Goal: Transaction & Acquisition: Purchase product/service

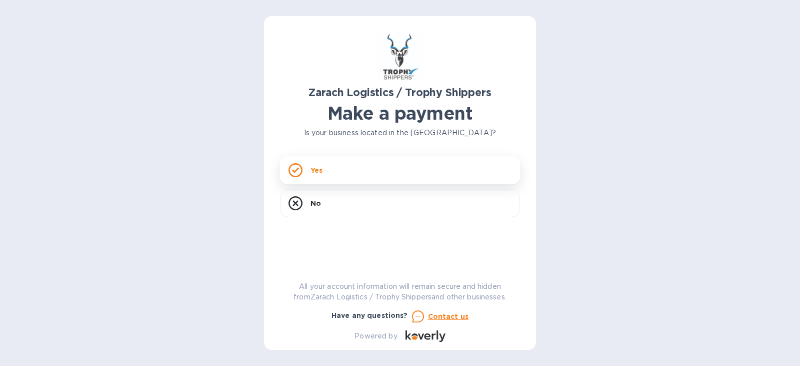
click at [314, 167] on p "Yes" at bounding box center [317, 170] width 12 height 10
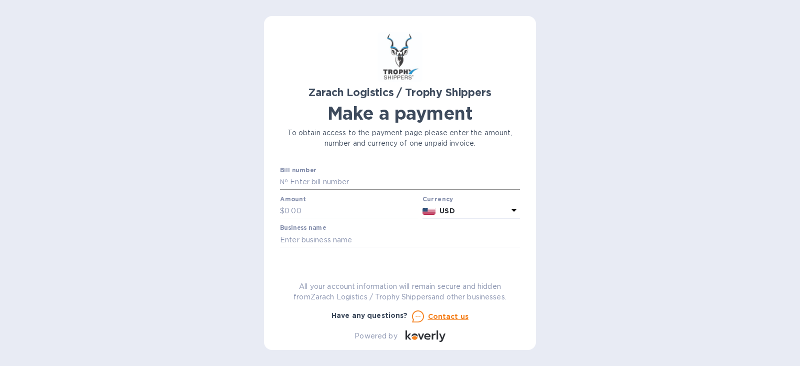
click at [344, 180] on input "text" at bounding box center [404, 182] width 232 height 15
paste input "B00173308"
type input "B00173308"
click at [328, 208] on input "text" at bounding box center [352, 211] width 134 height 15
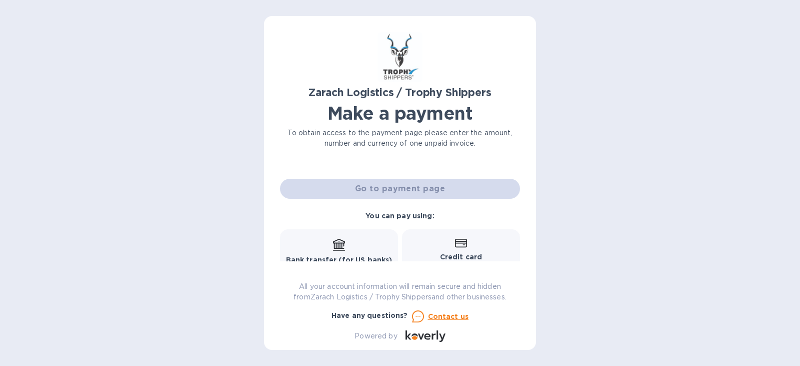
scroll to position [40, 0]
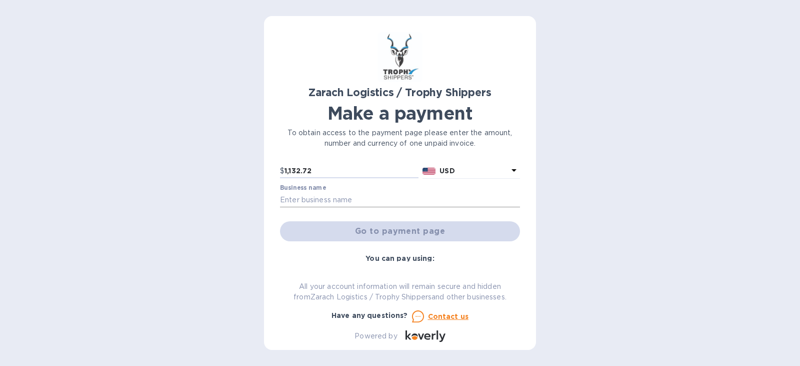
type input "1,132.72"
click at [380, 202] on input "text" at bounding box center [400, 199] width 240 height 15
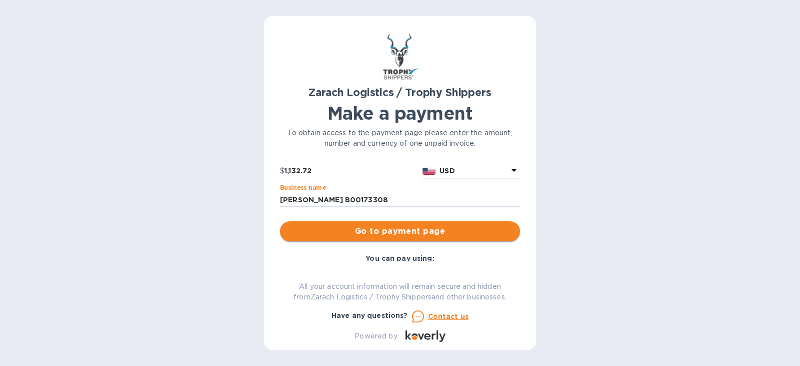
type input "[PERSON_NAME] B00173308"
click at [408, 233] on span "Go to payment page" at bounding box center [400, 231] width 224 height 12
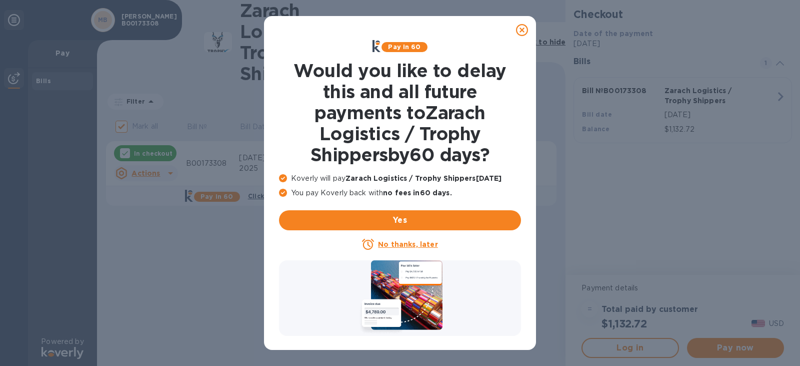
click at [415, 245] on u "No thanks, later" at bounding box center [408, 244] width 60 height 8
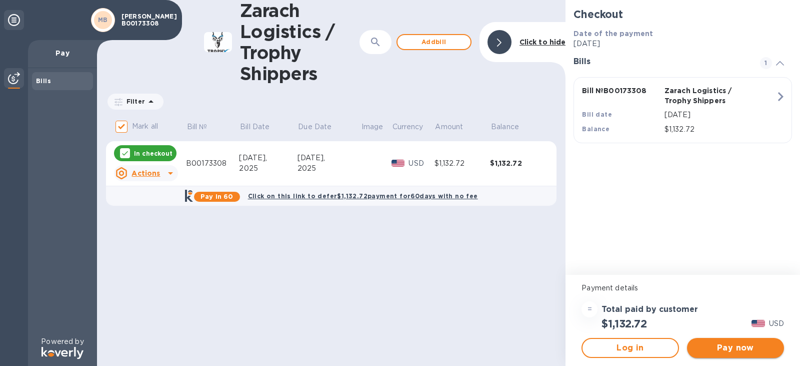
click at [737, 347] on span "Pay now" at bounding box center [735, 348] width 81 height 12
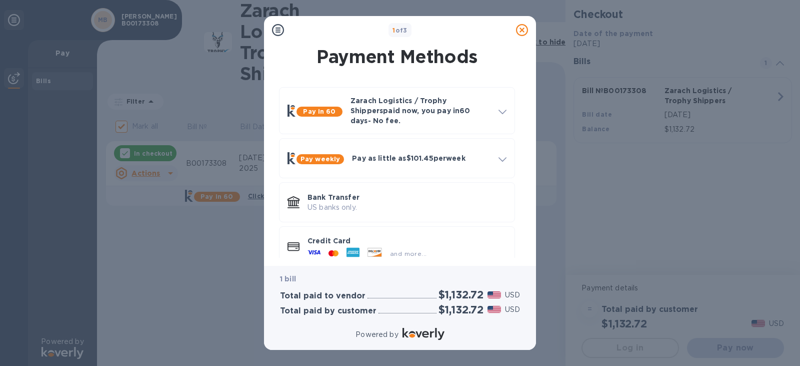
drag, startPoint x: 522, startPoint y: 181, endPoint x: 521, endPoint y: 190, distance: 9.1
click at [521, 190] on div "Pay in 60 Zarach Logistics / Trophy Shippers paid now, you pay [DATE] - No fee.…" at bounding box center [397, 176] width 256 height 195
click at [332, 236] on p "Credit Card" at bounding box center [407, 241] width 199 height 10
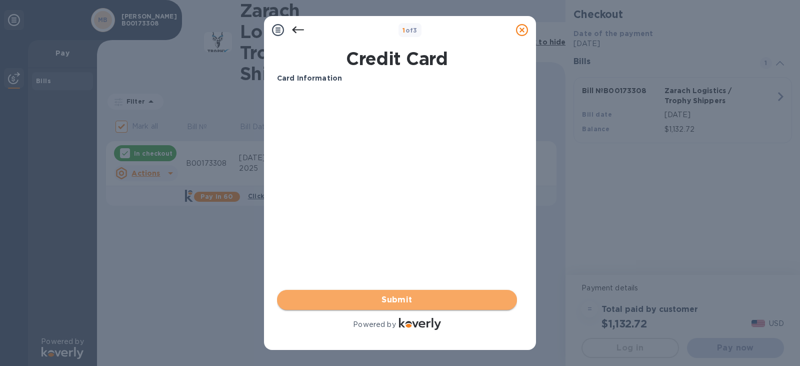
click at [396, 304] on span "Submit" at bounding box center [397, 300] width 224 height 12
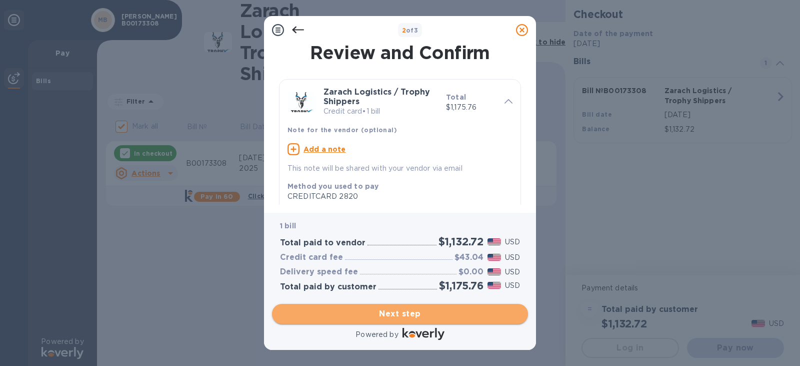
click at [406, 312] on span "Next step" at bounding box center [400, 314] width 240 height 12
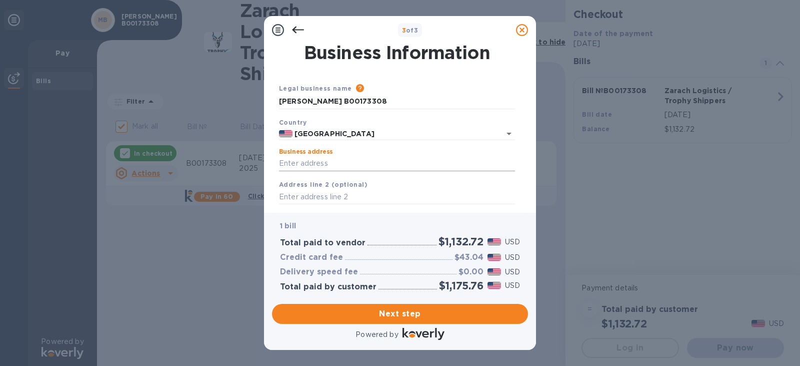
click at [344, 163] on input "Business address" at bounding box center [397, 163] width 236 height 15
type input "[STREET_ADDRESS]"
click at [353, 197] on input "text" at bounding box center [397, 197] width 236 height 15
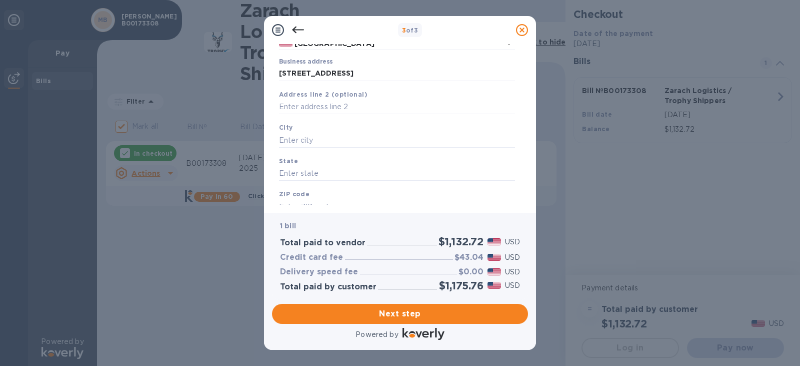
scroll to position [95, 0]
click at [350, 137] on input "text" at bounding box center [397, 135] width 236 height 15
click at [325, 134] on input "text" at bounding box center [397, 135] width 236 height 15
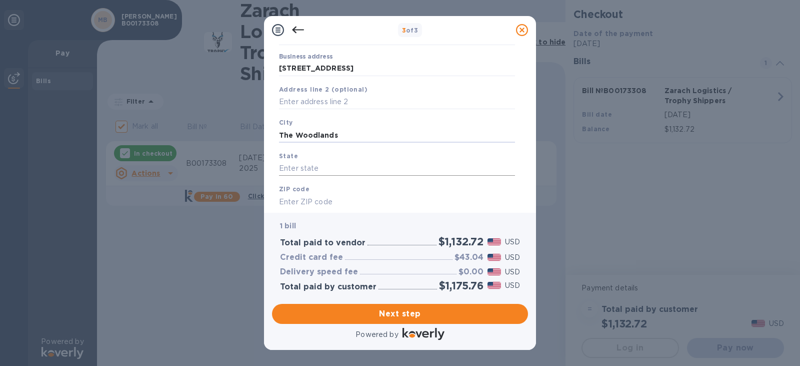
type input "The Woodlands"
click at [330, 167] on input "text" at bounding box center [397, 168] width 236 height 15
type input "[US_STATE]"
click at [333, 201] on input "text" at bounding box center [397, 201] width 236 height 15
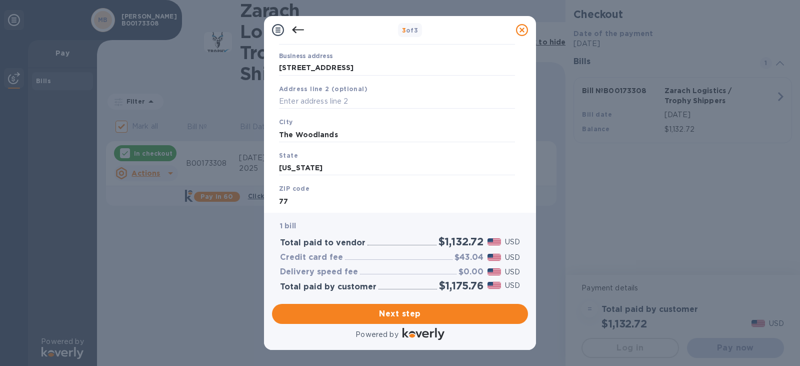
type input "7"
type input "77381"
click at [412, 316] on span "Next step" at bounding box center [400, 314] width 240 height 12
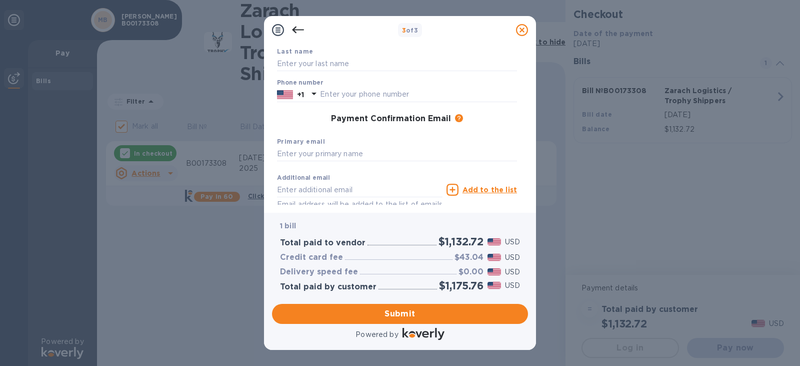
drag, startPoint x: 529, startPoint y: 169, endPoint x: 519, endPoint y: 180, distance: 14.2
click at [520, 195] on div "Payment Contact Information First name Last name Phone number +1 Payment Confir…" at bounding box center [400, 128] width 272 height 169
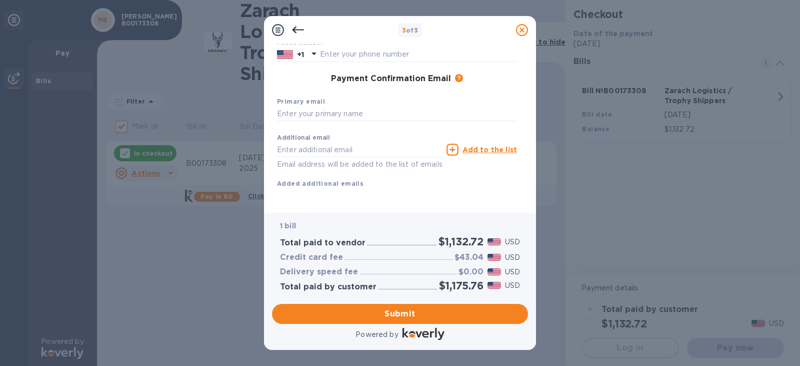
scroll to position [103, 0]
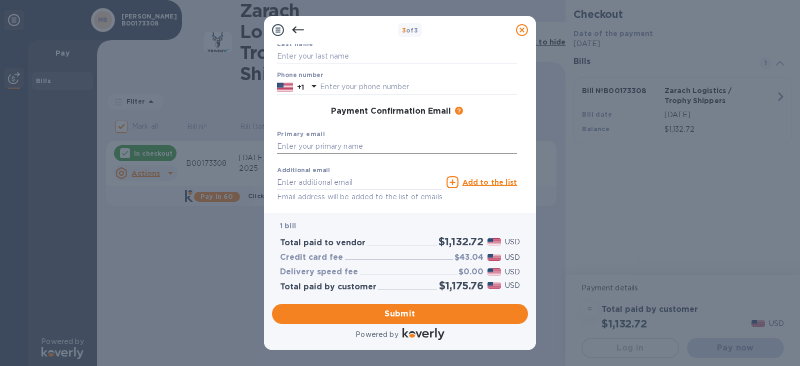
click at [367, 145] on input "text" at bounding box center [397, 146] width 240 height 15
type input "[EMAIL_ADDRESS][DOMAIN_NAME]"
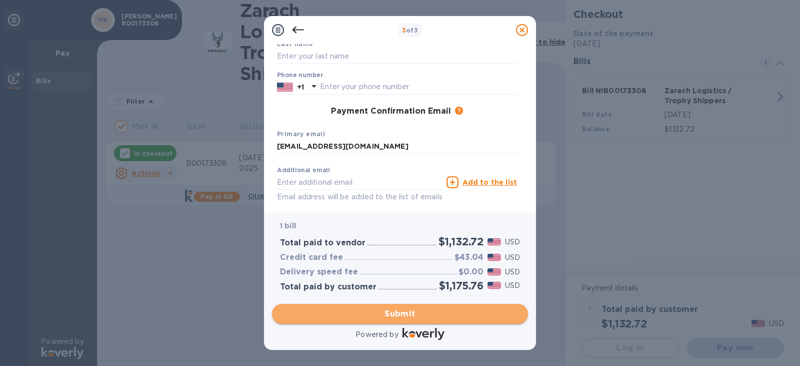
click at [407, 315] on span "Submit" at bounding box center [400, 314] width 240 height 12
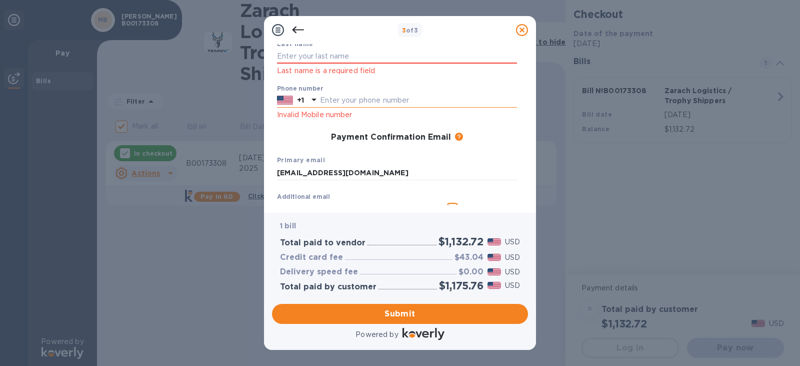
click at [404, 97] on input "text" at bounding box center [418, 100] width 197 height 15
type input "7134198586"
type input "[PERSON_NAME]"
type input "[EMAIL_ADDRESS][DOMAIN_NAME]"
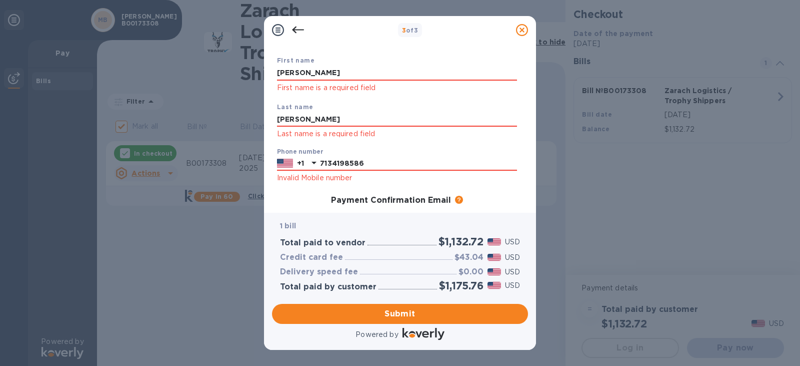
scroll to position [52, 0]
click at [405, 313] on span "Submit" at bounding box center [400, 314] width 240 height 12
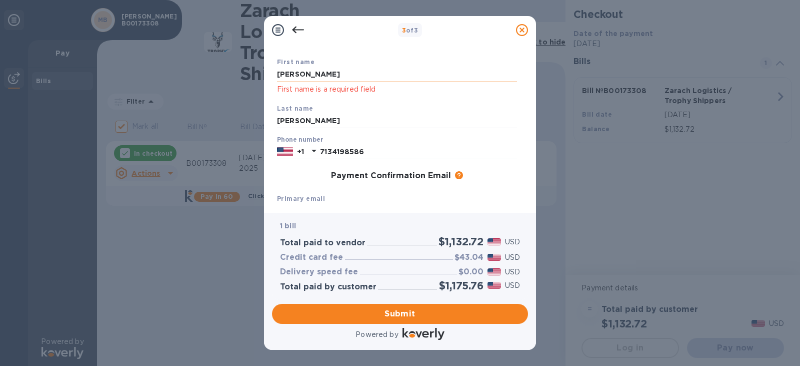
click at [316, 75] on input "[PERSON_NAME]" at bounding box center [397, 74] width 240 height 15
click at [400, 313] on span "Submit" at bounding box center [400, 314] width 240 height 12
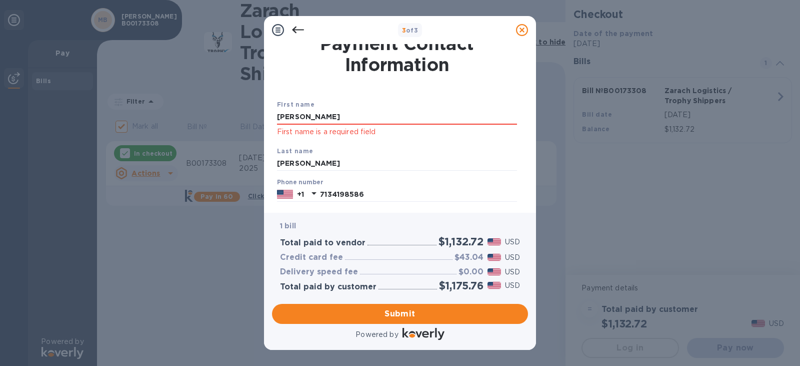
scroll to position [0, 0]
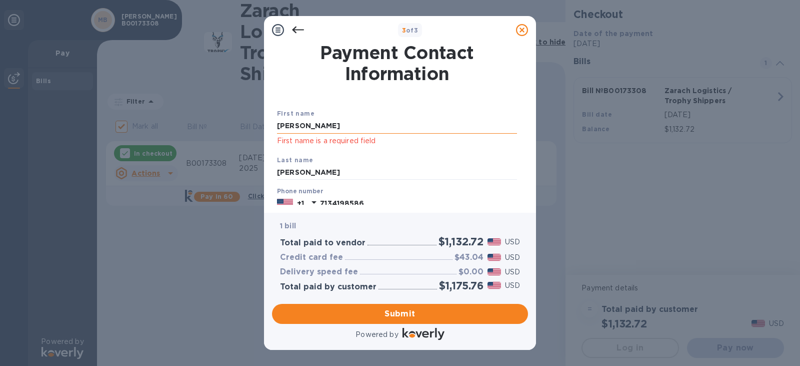
click at [354, 127] on input "[PERSON_NAME]" at bounding box center [397, 126] width 240 height 15
type input "M"
type input "[PERSON_NAME]"
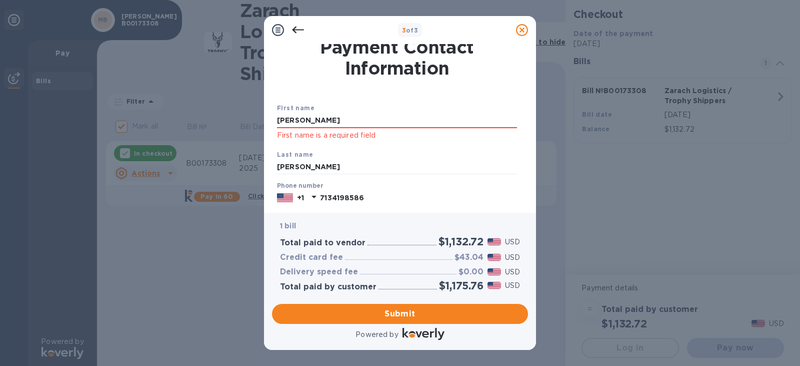
scroll to position [138, 0]
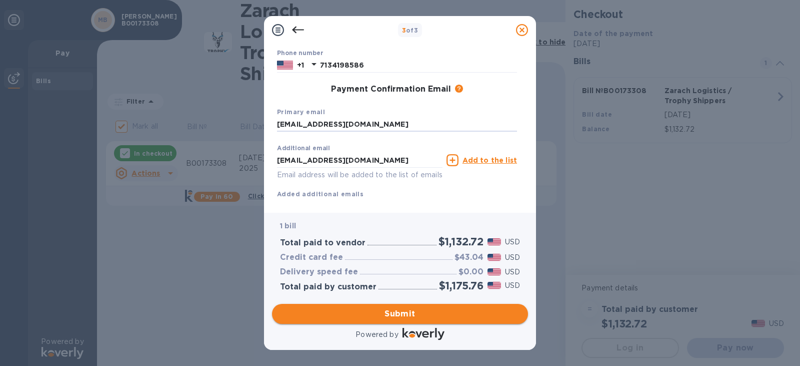
click at [409, 315] on span "Submit" at bounding box center [400, 314] width 240 height 12
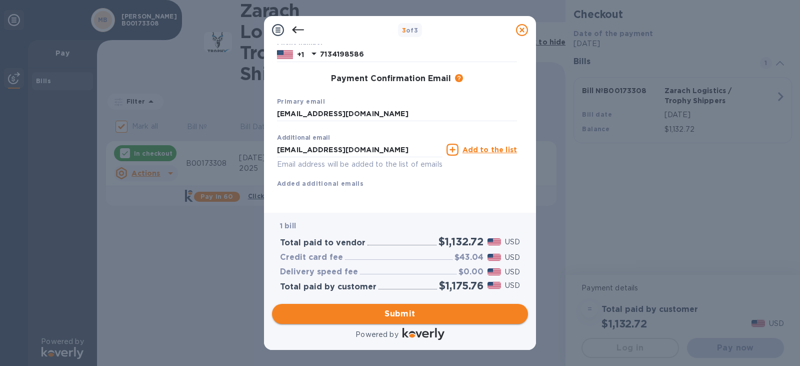
scroll to position [125, 0]
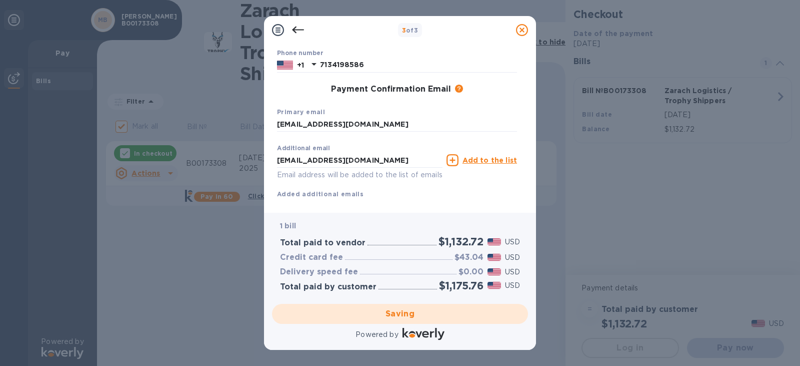
checkbox input "false"
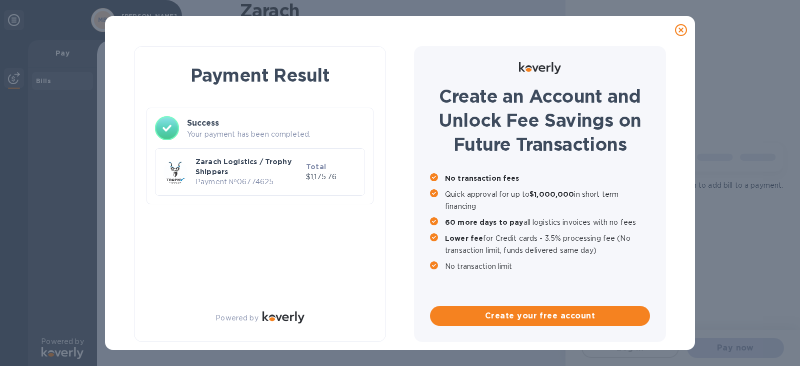
scroll to position [0, 0]
